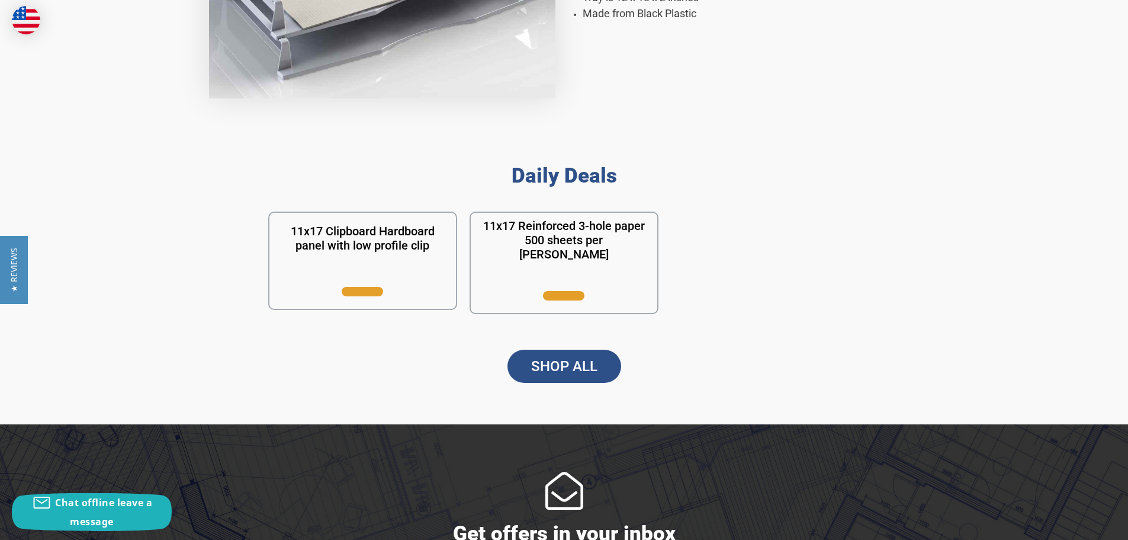
scroll to position [948, 0]
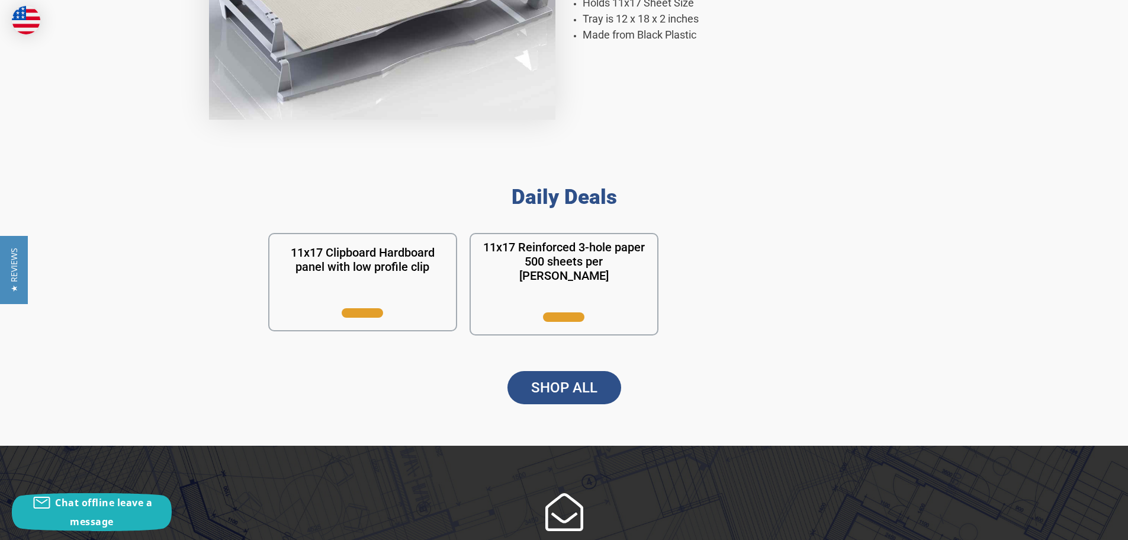
click at [605, 381] on link "SHOP ALL" at bounding box center [565, 387] width 114 height 33
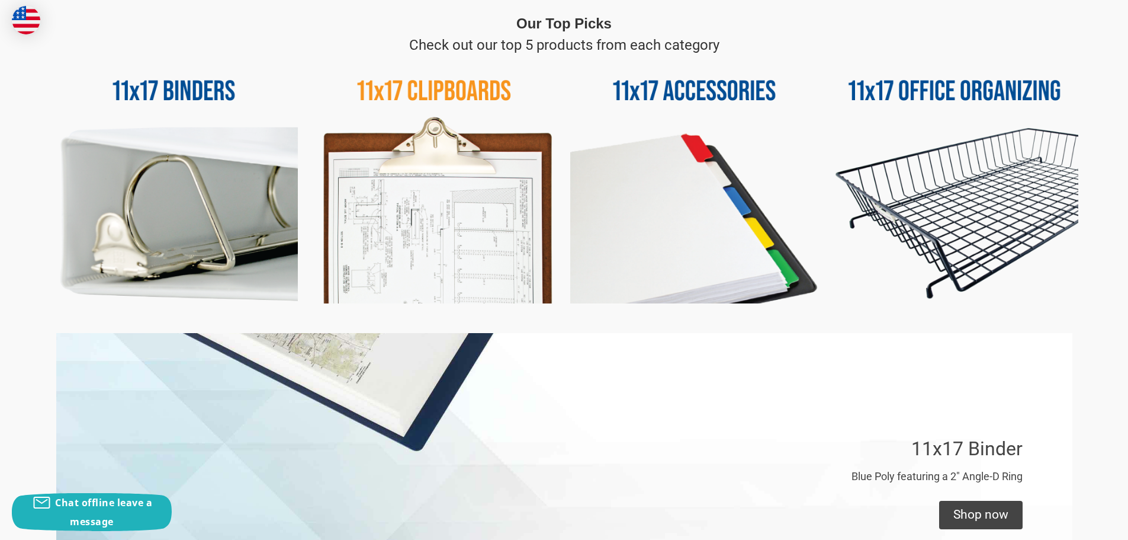
scroll to position [592, 0]
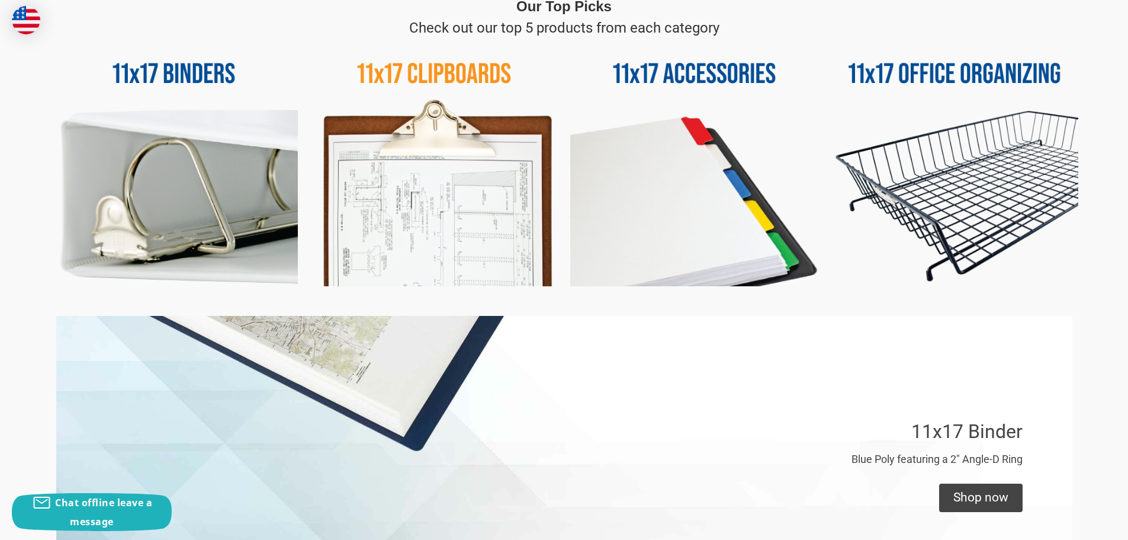
click at [1021, 162] on img at bounding box center [955, 162] width 248 height 248
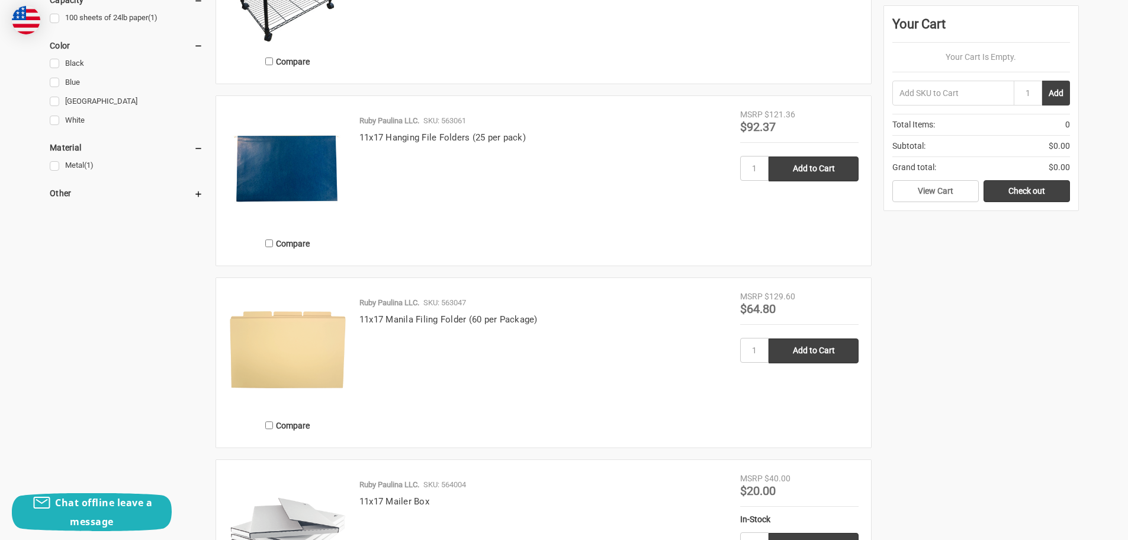
scroll to position [296, 0]
